Goal: Task Accomplishment & Management: Complete application form

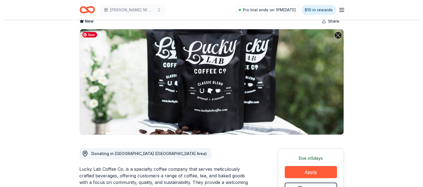
scroll to position [116, 0]
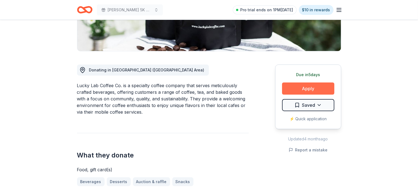
click at [305, 88] on button "Apply" at bounding box center [308, 88] width 52 height 12
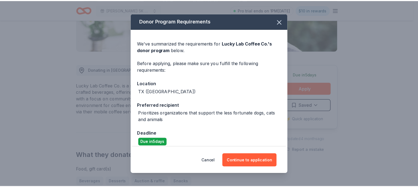
scroll to position [5, 0]
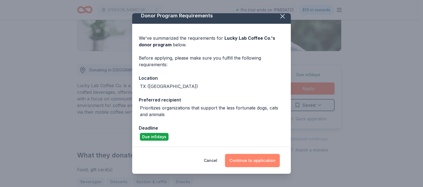
click at [265, 160] on button "Continue to application" at bounding box center [252, 160] width 55 height 13
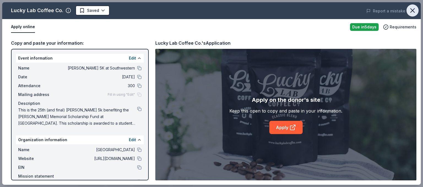
click at [414, 11] on icon "button" at bounding box center [412, 11] width 8 height 8
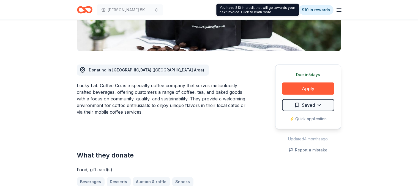
click at [282, 9] on div "You have $10 in credit that will go towards your next invoice. Click to learn m…" at bounding box center [257, 10] width 83 height 12
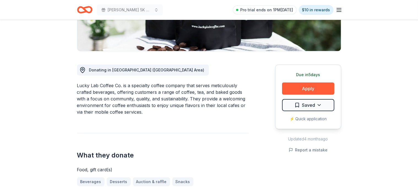
click at [340, 9] on icon "button" at bounding box center [339, 10] width 7 height 7
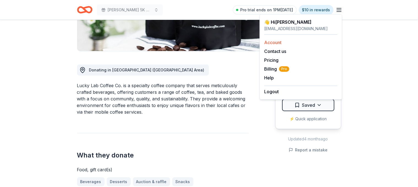
click at [274, 42] on link "Account" at bounding box center [272, 43] width 17 height 6
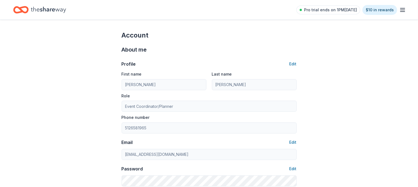
click at [56, 11] on icon "Home" at bounding box center [48, 9] width 35 height 11
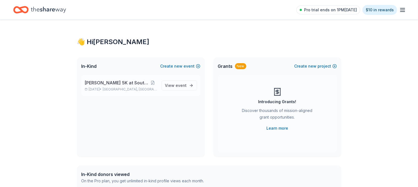
click at [102, 81] on span "[PERSON_NAME] 5K at Southwestern" at bounding box center [117, 82] width 64 height 7
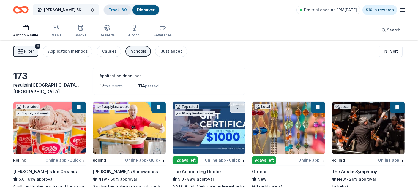
click at [127, 10] on link "Track · 69" at bounding box center [117, 9] width 18 height 5
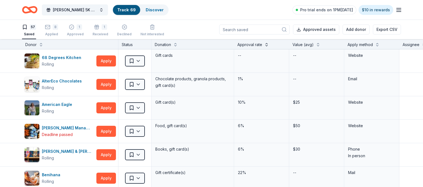
click at [265, 46] on button at bounding box center [266, 44] width 4 height 6
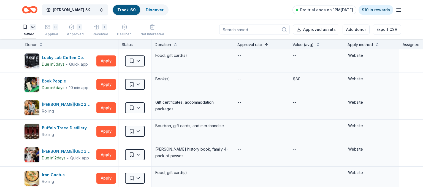
click at [265, 46] on button at bounding box center [266, 44] width 4 height 6
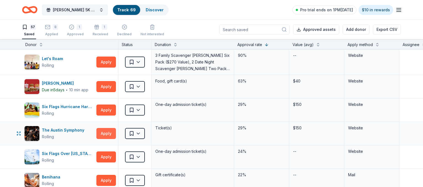
click at [101, 132] on button "Apply" at bounding box center [106, 133] width 20 height 11
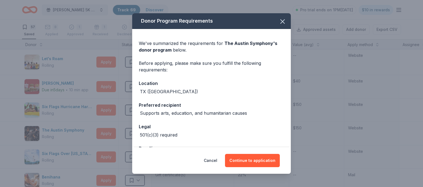
scroll to position [20, 0]
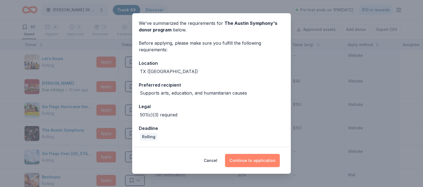
click at [260, 162] on button "Continue to application" at bounding box center [252, 160] width 55 height 13
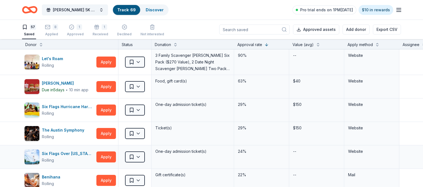
scroll to position [0, 0]
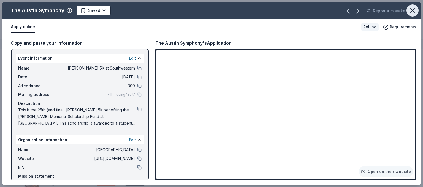
click at [411, 11] on icon "button" at bounding box center [412, 11] width 8 height 8
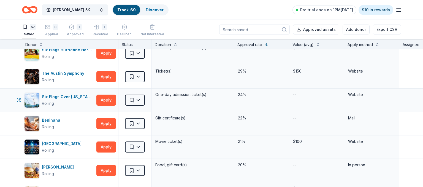
scroll to position [63, 0]
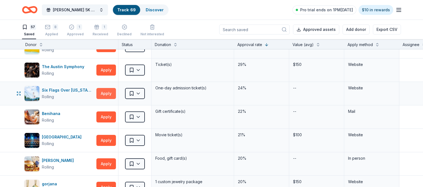
click at [110, 94] on button "Apply" at bounding box center [106, 93] width 20 height 11
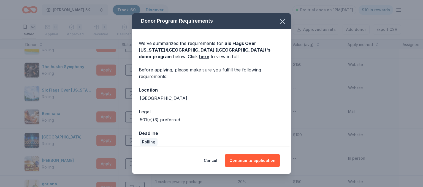
scroll to position [5, 0]
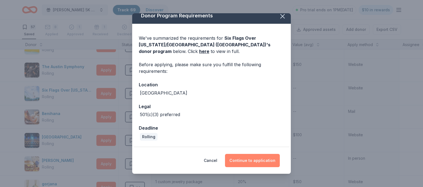
click at [252, 161] on button "Continue to application" at bounding box center [252, 160] width 55 height 13
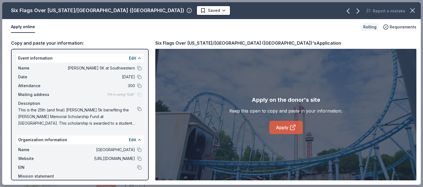
click at [283, 128] on link "Apply" at bounding box center [285, 127] width 33 height 13
click at [412, 12] on icon "button" at bounding box center [412, 11] width 8 height 8
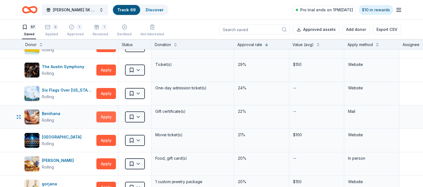
click at [104, 115] on button "Apply" at bounding box center [106, 116] width 20 height 11
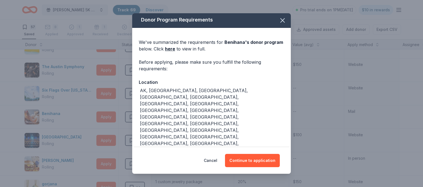
scroll to position [0, 0]
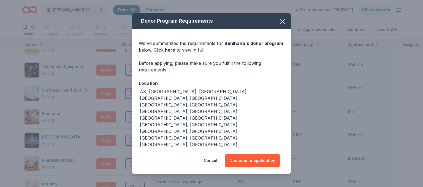
click at [255, 152] on div "Cancel Continue to application" at bounding box center [211, 160] width 159 height 26
click at [175, 51] on link "here" at bounding box center [170, 50] width 10 height 7
drag, startPoint x: 275, startPoint y: 21, endPoint x: 271, endPoint y: 22, distance: 3.7
click at [278, 21] on icon "button" at bounding box center [282, 22] width 8 height 8
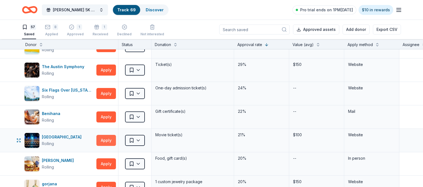
click at [103, 138] on button "Apply" at bounding box center [106, 140] width 20 height 11
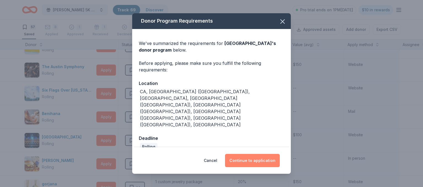
click at [256, 154] on button "Continue to application" at bounding box center [252, 160] width 55 height 13
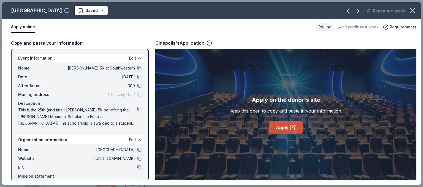
click at [286, 127] on link "Apply" at bounding box center [285, 127] width 33 height 13
click at [411, 12] on icon "button" at bounding box center [412, 11] width 8 height 8
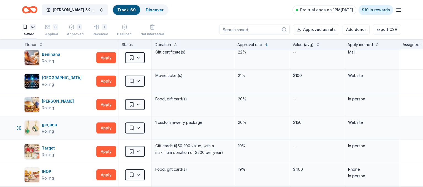
scroll to position [127, 0]
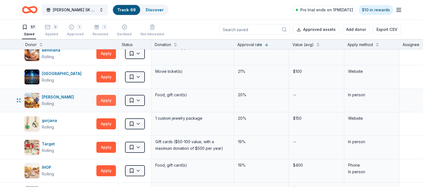
click at [108, 103] on button "Apply" at bounding box center [106, 100] width 20 height 11
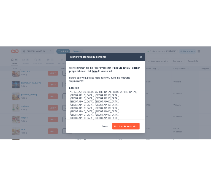
scroll to position [20, 0]
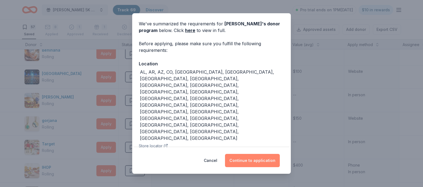
click at [254, 159] on button "Continue to application" at bounding box center [252, 160] width 55 height 13
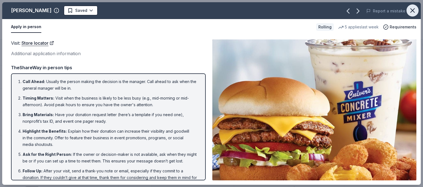
click at [414, 9] on icon "button" at bounding box center [412, 11] width 4 height 4
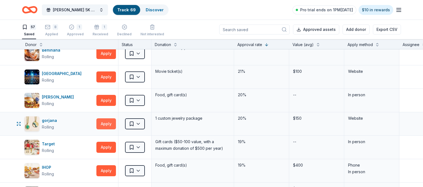
click at [112, 122] on button "Apply" at bounding box center [106, 123] width 20 height 11
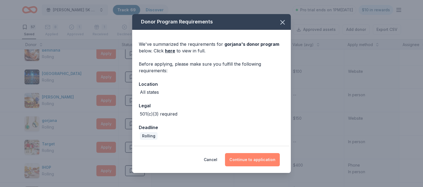
click at [252, 160] on button "Continue to application" at bounding box center [252, 159] width 55 height 13
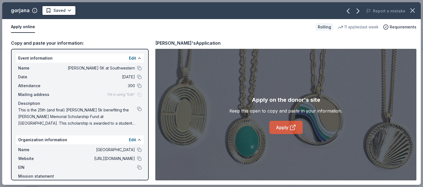
click at [283, 127] on link "Apply" at bounding box center [285, 127] width 33 height 13
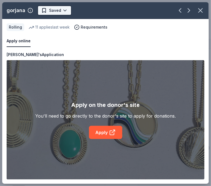
click at [52, 10] on html "Save [PERSON_NAME] 5K at [GEOGRAPHIC_DATA] · 69 Discover Pro trial ends on 1PM[…" at bounding box center [105, 93] width 211 height 186
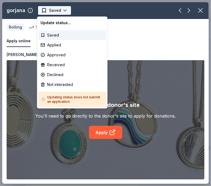
scroll to position [127, 0]
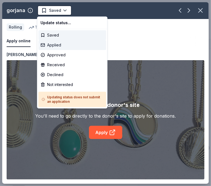
click at [52, 46] on div "Applied" at bounding box center [72, 45] width 68 height 10
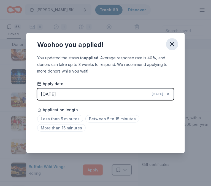
click at [173, 44] on icon "button" at bounding box center [172, 44] width 4 height 4
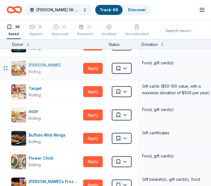
scroll to position [159, 0]
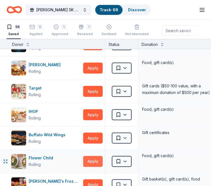
click at [87, 162] on button "Apply" at bounding box center [93, 161] width 20 height 11
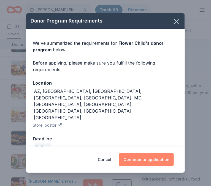
click at [163, 153] on button "Continue to application" at bounding box center [146, 159] width 55 height 13
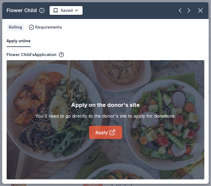
click at [99, 132] on link "Apply" at bounding box center [105, 132] width 33 height 13
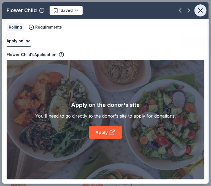
click at [199, 11] on icon "button" at bounding box center [200, 11] width 8 height 8
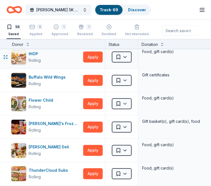
scroll to position [253, 0]
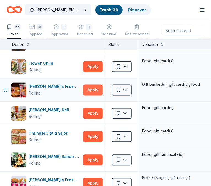
click at [91, 89] on button "Apply" at bounding box center [93, 90] width 20 height 11
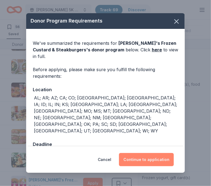
click at [148, 154] on button "Continue to application" at bounding box center [146, 159] width 55 height 13
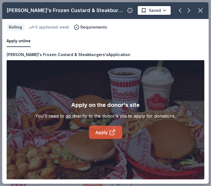
click at [100, 134] on link "Apply" at bounding box center [105, 132] width 33 height 13
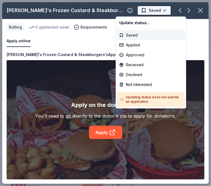
click at [141, 9] on html "Save [PERSON_NAME] 5K at [GEOGRAPHIC_DATA] · 69 Discover Pro trial ends on 1PM[…" at bounding box center [105, 93] width 211 height 186
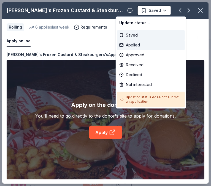
click at [133, 46] on div "Applied" at bounding box center [151, 45] width 68 height 10
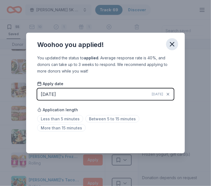
click at [170, 45] on icon "button" at bounding box center [172, 44] width 8 height 8
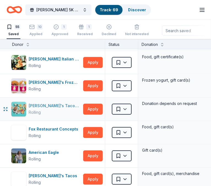
scroll to position [317, 0]
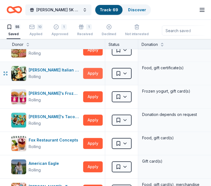
click at [92, 75] on button "Apply" at bounding box center [93, 73] width 20 height 11
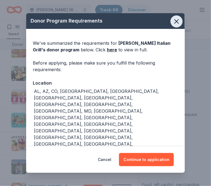
click at [177, 24] on icon "button" at bounding box center [177, 22] width 8 height 8
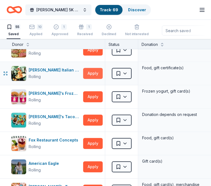
click at [90, 73] on button "Apply" at bounding box center [93, 73] width 20 height 11
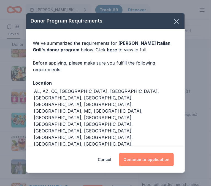
click at [134, 156] on button "Continue to application" at bounding box center [146, 159] width 55 height 13
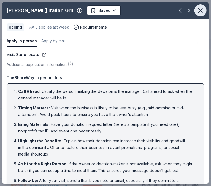
click at [198, 10] on icon "button" at bounding box center [200, 11] width 4 height 4
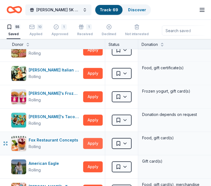
click at [90, 139] on button "Apply" at bounding box center [93, 143] width 20 height 11
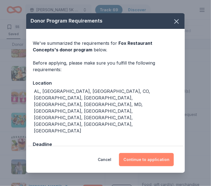
click at [155, 153] on button "Continue to application" at bounding box center [146, 159] width 55 height 13
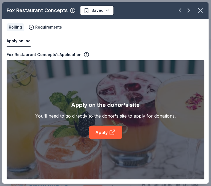
click at [102, 135] on link "Apply" at bounding box center [105, 132] width 33 height 13
click at [105, 10] on html "Save [PERSON_NAME] 5K at [GEOGRAPHIC_DATA] · 69 Discover Pro trial ends on 1PM[…" at bounding box center [105, 93] width 211 height 186
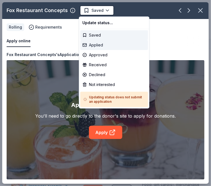
click at [93, 47] on div "Applied" at bounding box center [114, 45] width 68 height 10
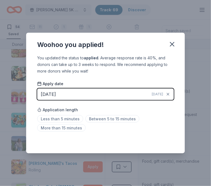
drag, startPoint x: 167, startPoint y: 142, endPoint x: 173, endPoint y: 132, distance: 12.1
click at [167, 142] on div "Saved" at bounding box center [105, 141] width 136 height 7
click at [174, 43] on icon "button" at bounding box center [172, 44] width 8 height 8
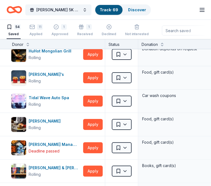
scroll to position [507, 0]
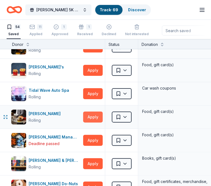
click at [93, 119] on button "Apply" at bounding box center [93, 117] width 20 height 11
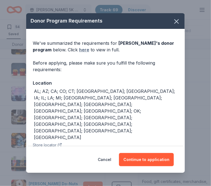
click at [85, 50] on link "here" at bounding box center [84, 50] width 10 height 7
click at [173, 24] on icon "button" at bounding box center [177, 22] width 8 height 8
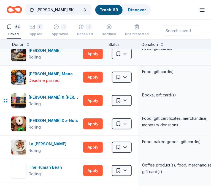
scroll to position [602, 0]
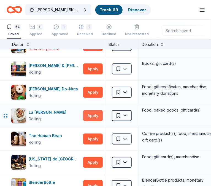
click at [93, 113] on button "Apply" at bounding box center [93, 115] width 20 height 11
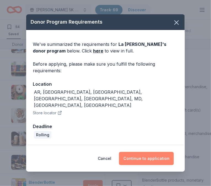
click at [132, 152] on button "Continue to application" at bounding box center [146, 158] width 55 height 13
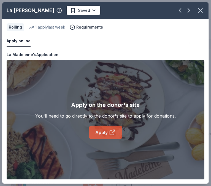
click at [101, 133] on link "Apply" at bounding box center [105, 132] width 33 height 13
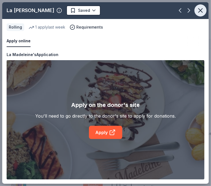
click at [200, 9] on icon "button" at bounding box center [200, 11] width 8 height 8
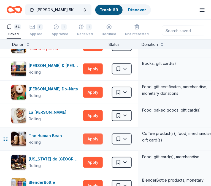
click at [86, 137] on button "Apply" at bounding box center [93, 139] width 20 height 11
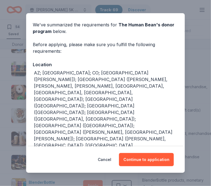
scroll to position [23, 0]
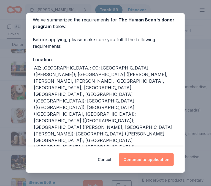
click at [147, 160] on button "Continue to application" at bounding box center [146, 159] width 55 height 13
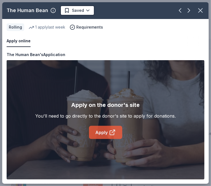
click at [107, 134] on link "Apply" at bounding box center [105, 132] width 33 height 13
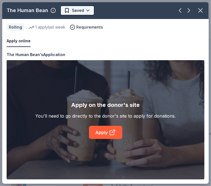
click at [79, 10] on html "Save [PERSON_NAME] 5K at [GEOGRAPHIC_DATA] · 69 Discover Pro trial ends on 1PM[…" at bounding box center [105, 93] width 211 height 186
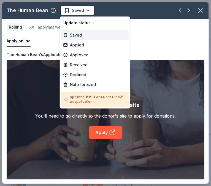
scroll to position [602, 0]
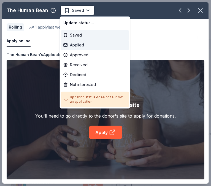
click at [79, 48] on div "Applied" at bounding box center [95, 45] width 68 height 10
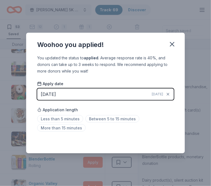
click at [167, 142] on div "Saved" at bounding box center [105, 141] width 136 height 7
click at [171, 43] on icon "button" at bounding box center [172, 44] width 4 height 4
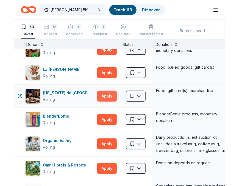
scroll to position [634, 0]
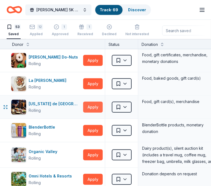
click at [90, 108] on button "Apply" at bounding box center [93, 107] width 20 height 11
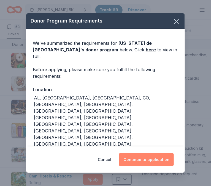
click at [145, 153] on button "Continue to application" at bounding box center [146, 159] width 55 height 13
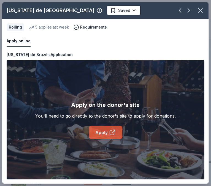
click at [101, 130] on link "Apply" at bounding box center [105, 132] width 33 height 13
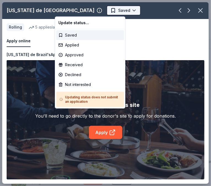
click at [75, 11] on html "Save [PERSON_NAME] 5K at [GEOGRAPHIC_DATA] · 69 Discover Pro trial ends on 1PM[…" at bounding box center [105, 93] width 211 height 186
click at [81, 10] on html "Save [PERSON_NAME] 5K at [GEOGRAPHIC_DATA] · 69 Discover Pro trial ends on 1PM[…" at bounding box center [105, 93] width 211 height 186
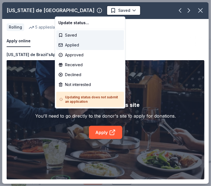
click at [73, 47] on div "Applied" at bounding box center [90, 45] width 68 height 10
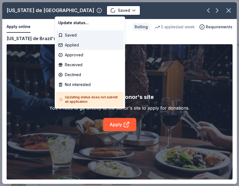
click at [73, 46] on div "Applied" at bounding box center [90, 45] width 68 height 10
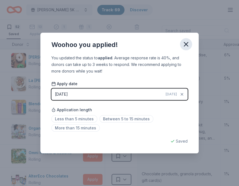
click at [185, 41] on icon "button" at bounding box center [186, 44] width 8 height 8
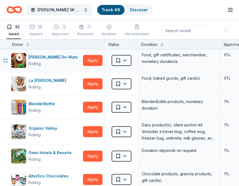
scroll to position [602, 0]
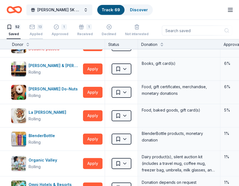
click at [38, 32] on div "Applied" at bounding box center [35, 34] width 13 height 4
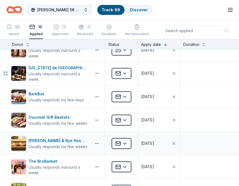
scroll to position [95, 0]
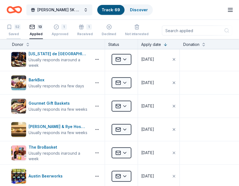
click at [14, 31] on div "52 Saved" at bounding box center [14, 30] width 14 height 12
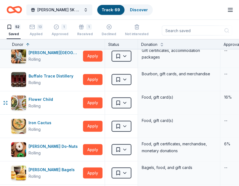
scroll to position [215, 0]
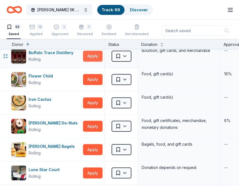
click at [92, 54] on button "Apply" at bounding box center [93, 56] width 20 height 11
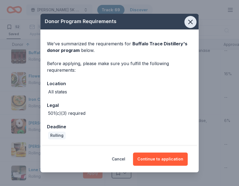
click at [192, 21] on icon "button" at bounding box center [191, 22] width 8 height 8
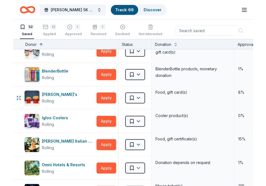
scroll to position [818, 0]
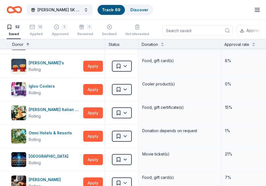
click at [239, 45] on div "Approval rate" at bounding box center [236, 44] width 25 height 7
click at [253, 44] on button at bounding box center [253, 44] width 4 height 6
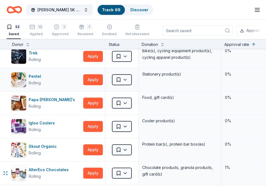
scroll to position [315, 0]
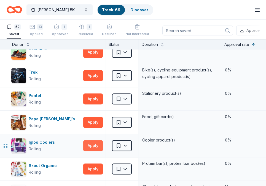
click at [94, 145] on button "Apply" at bounding box center [93, 145] width 20 height 11
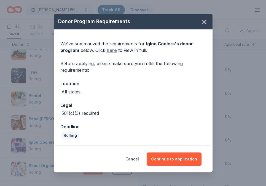
click at [113, 52] on link "here" at bounding box center [112, 50] width 10 height 7
click at [203, 24] on icon "button" at bounding box center [204, 22] width 8 height 8
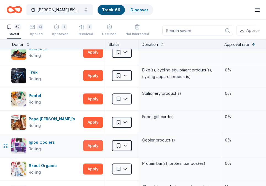
click at [95, 146] on button "Apply" at bounding box center [93, 145] width 20 height 11
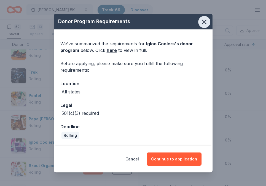
click at [200, 21] on icon "button" at bounding box center [204, 22] width 8 height 8
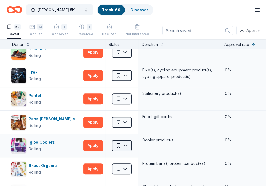
click at [122, 145] on html "Save [PERSON_NAME] 5K at [GEOGRAPHIC_DATA] · 69 Discover Pro trial ends on 1PM[…" at bounding box center [133, 93] width 266 height 186
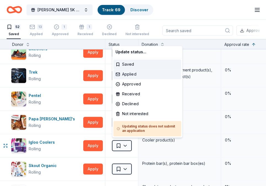
click at [128, 75] on div "Applied" at bounding box center [147, 74] width 68 height 10
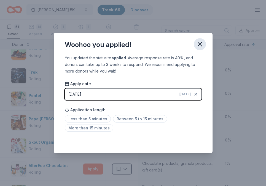
click at [200, 45] on icon "button" at bounding box center [200, 44] width 4 height 4
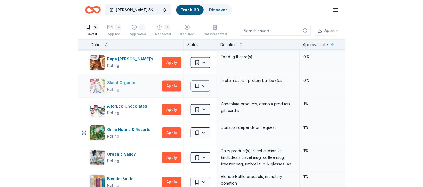
scroll to position [410, 0]
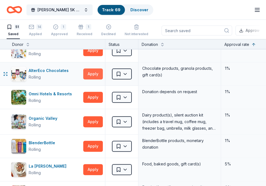
click at [87, 72] on button "Apply" at bounding box center [93, 74] width 20 height 11
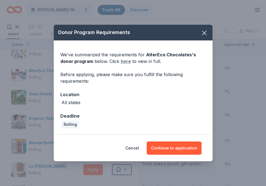
click at [127, 62] on link "here" at bounding box center [126, 61] width 10 height 7
click at [204, 32] on div "Donor Program Requirements" at bounding box center [133, 33] width 159 height 16
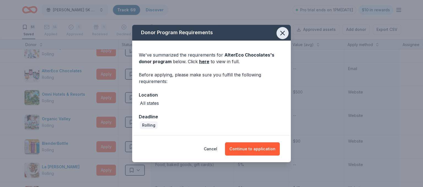
click at [286, 32] on button "button" at bounding box center [282, 33] width 12 height 12
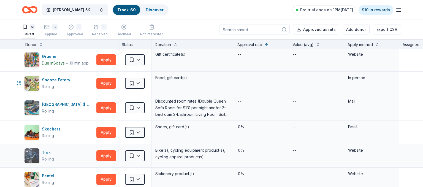
scroll to position [220, 0]
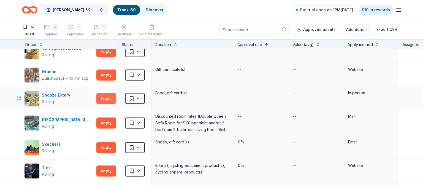
click at [104, 98] on button "Apply" at bounding box center [106, 98] width 20 height 11
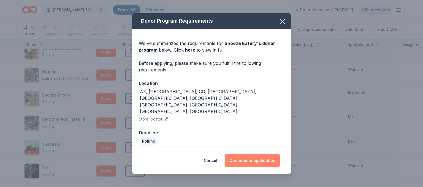
click at [266, 154] on button "Continue to application" at bounding box center [252, 160] width 55 height 13
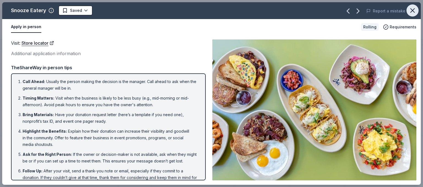
click at [411, 9] on icon "button" at bounding box center [412, 11] width 4 height 4
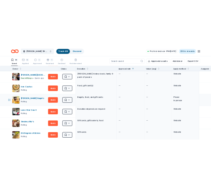
scroll to position [93, 0]
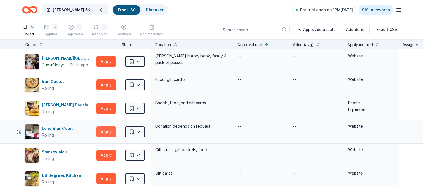
click at [100, 130] on button "Apply" at bounding box center [106, 131] width 20 height 11
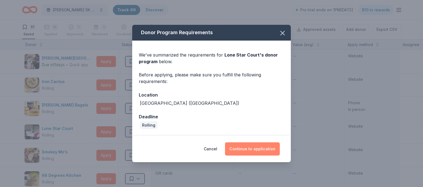
click at [252, 149] on button "Continue to application" at bounding box center [252, 148] width 55 height 13
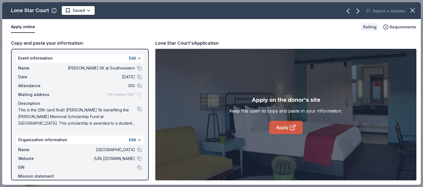
click at [282, 125] on link "Apply" at bounding box center [285, 127] width 33 height 13
click at [85, 12] on html "Save [PERSON_NAME] 5K at [GEOGRAPHIC_DATA] · 69 Discover Pro trial ends on 1PM[…" at bounding box center [211, 93] width 423 height 187
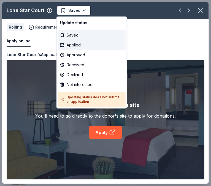
click at [77, 45] on div "Applied" at bounding box center [92, 45] width 68 height 10
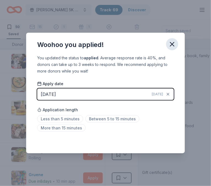
click at [172, 44] on icon "button" at bounding box center [172, 44] width 4 height 4
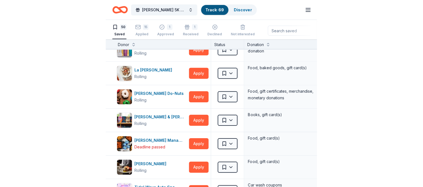
scroll to position [539, 0]
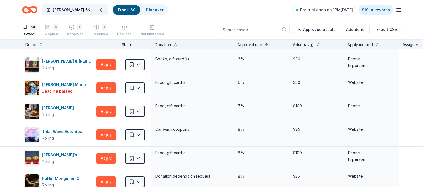
click at [50, 27] on icon "button" at bounding box center [48, 24] width 6 height 6
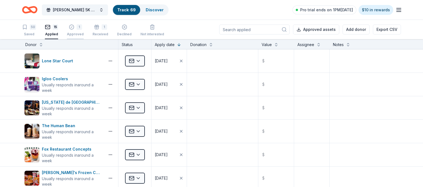
click at [71, 33] on div "Approved" at bounding box center [75, 34] width 17 height 4
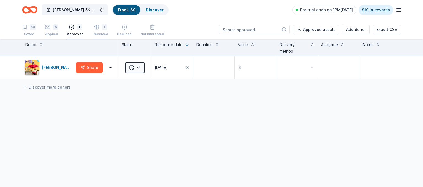
click at [95, 33] on div "Received" at bounding box center [100, 34] width 16 height 4
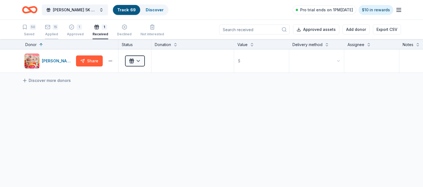
click at [54, 33] on div "Applied" at bounding box center [51, 31] width 13 height 4
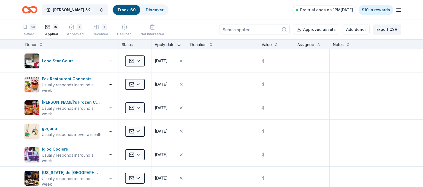
click at [387, 29] on button "Export CSV" at bounding box center [387, 29] width 28 height 10
click at [380, 56] on textarea at bounding box center [365, 61] width 70 height 22
